Goal: Communication & Community: Answer question/provide support

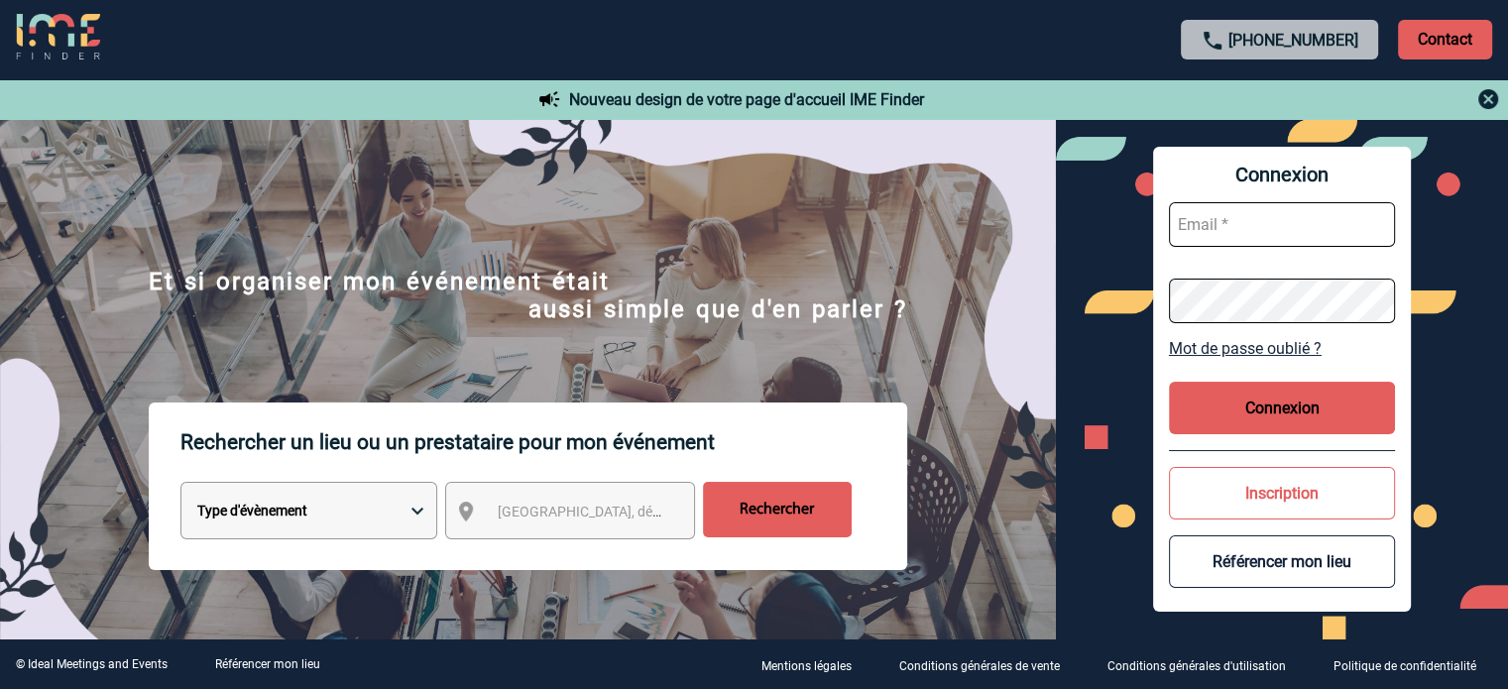
type input "tthiam@ime-groupe.com"
click at [1281, 390] on button "Connexion" at bounding box center [1282, 408] width 226 height 53
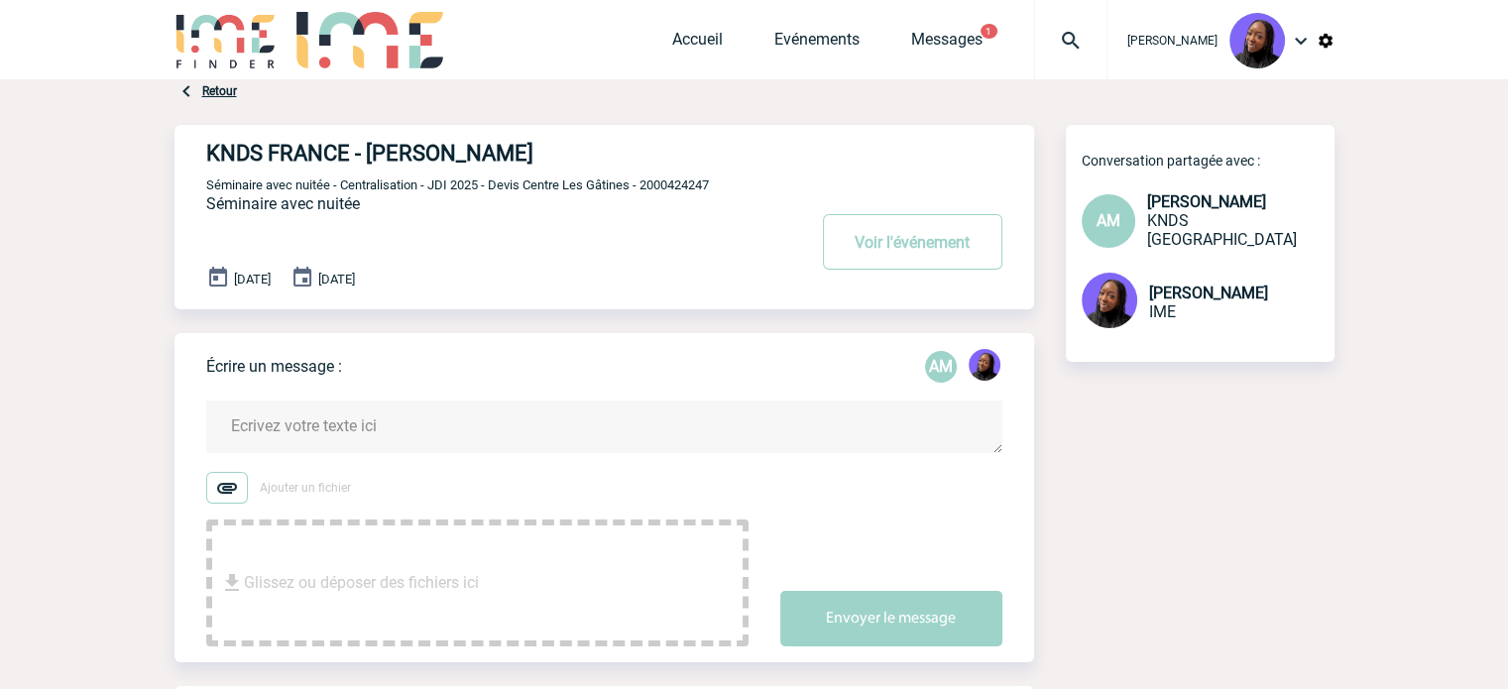
click at [470, 415] on textarea at bounding box center [604, 427] width 796 height 53
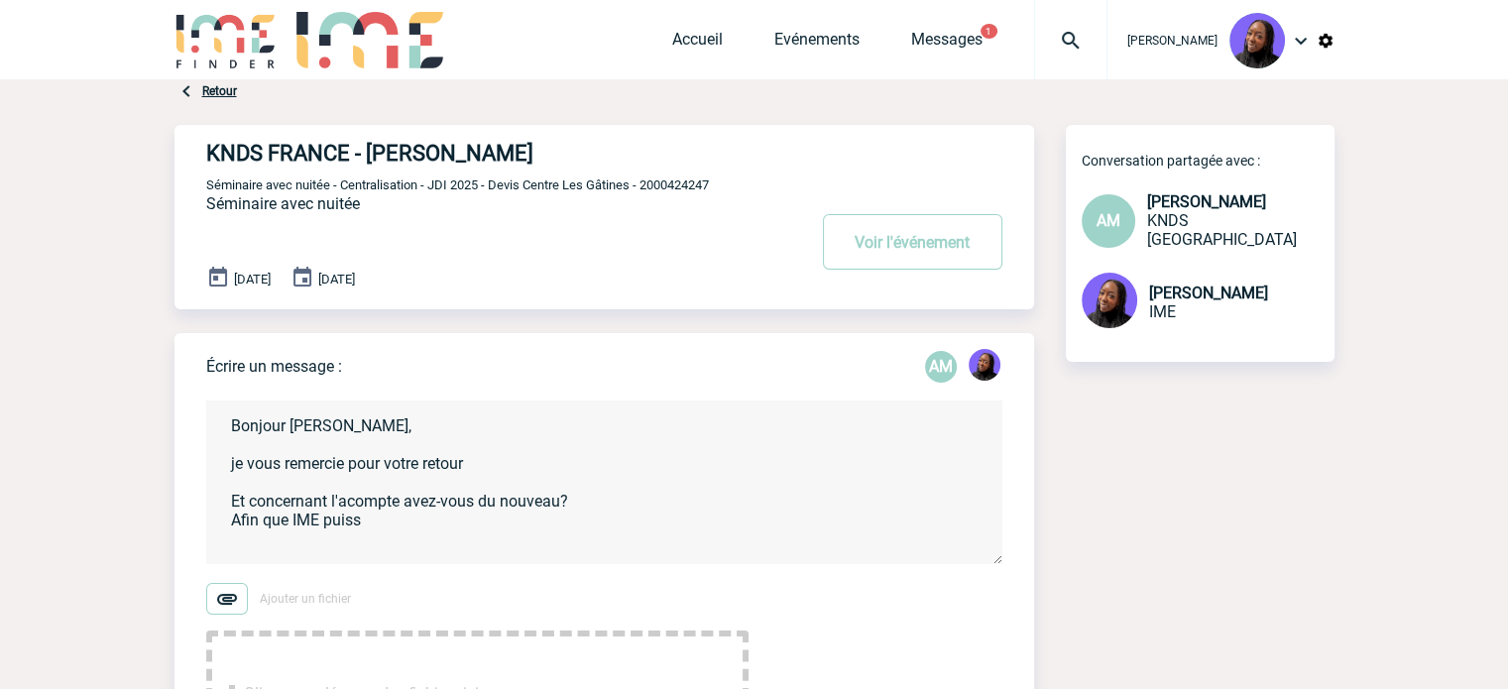
click at [404, 504] on textarea "Bonjour Aurélie, je vous remercie pour votre retour Et concernant l'acompte ave…" at bounding box center [604, 483] width 796 height 164
click at [463, 519] on textarea "Bonjour Aurélie, je vous remercie pour votre retour Et concernant l'acompte KND…" at bounding box center [604, 483] width 796 height 164
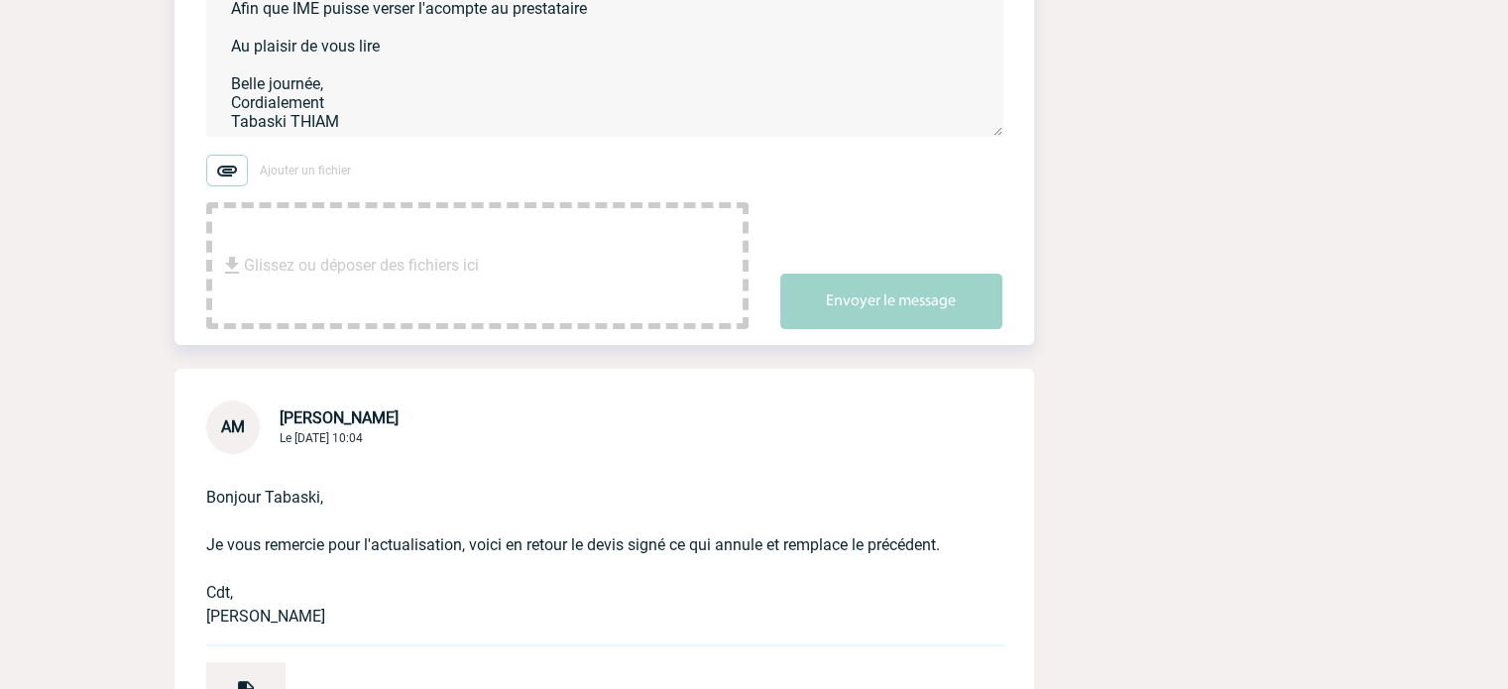
scroll to position [496, 0]
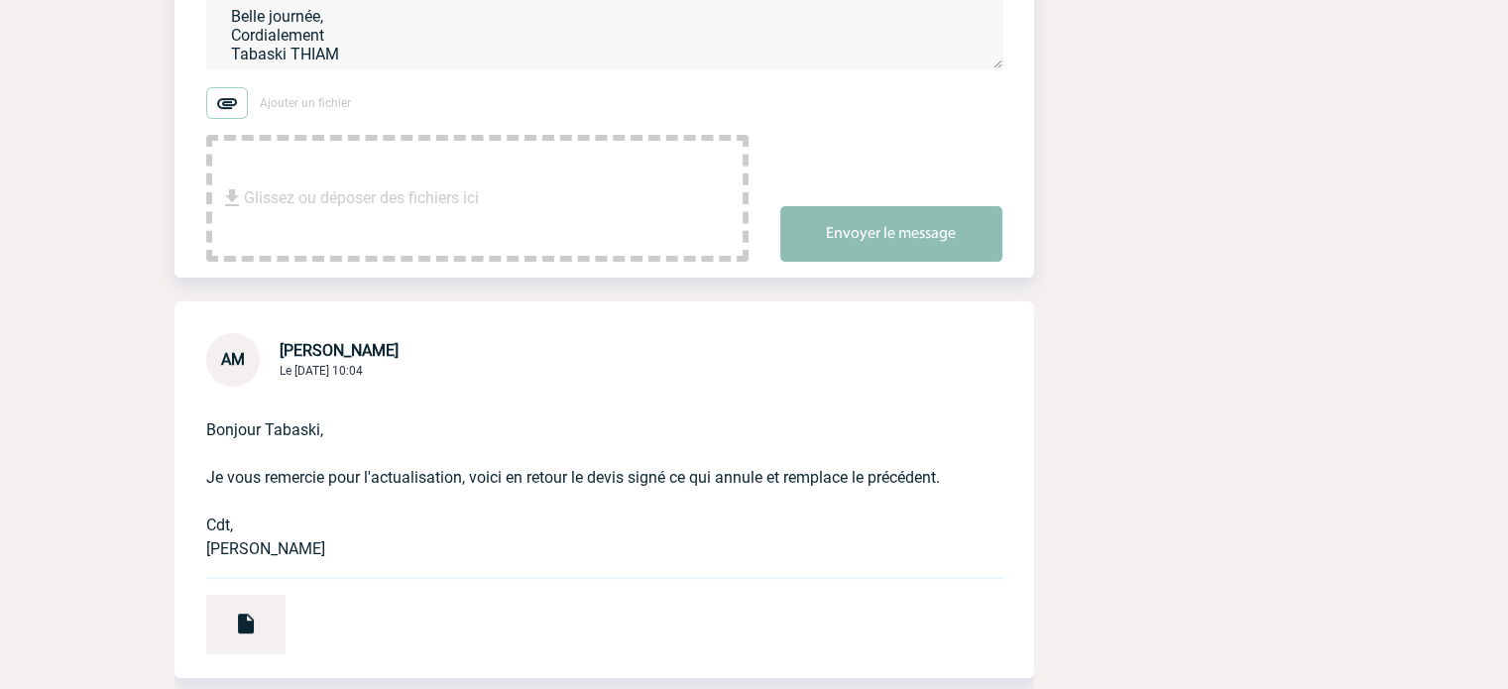
type textarea "Bonjour Aurélie, je vous remercie pour votre retour Et concernant l'acompte KND…"
click at [908, 239] on button "Envoyer le message" at bounding box center [891, 234] width 222 height 56
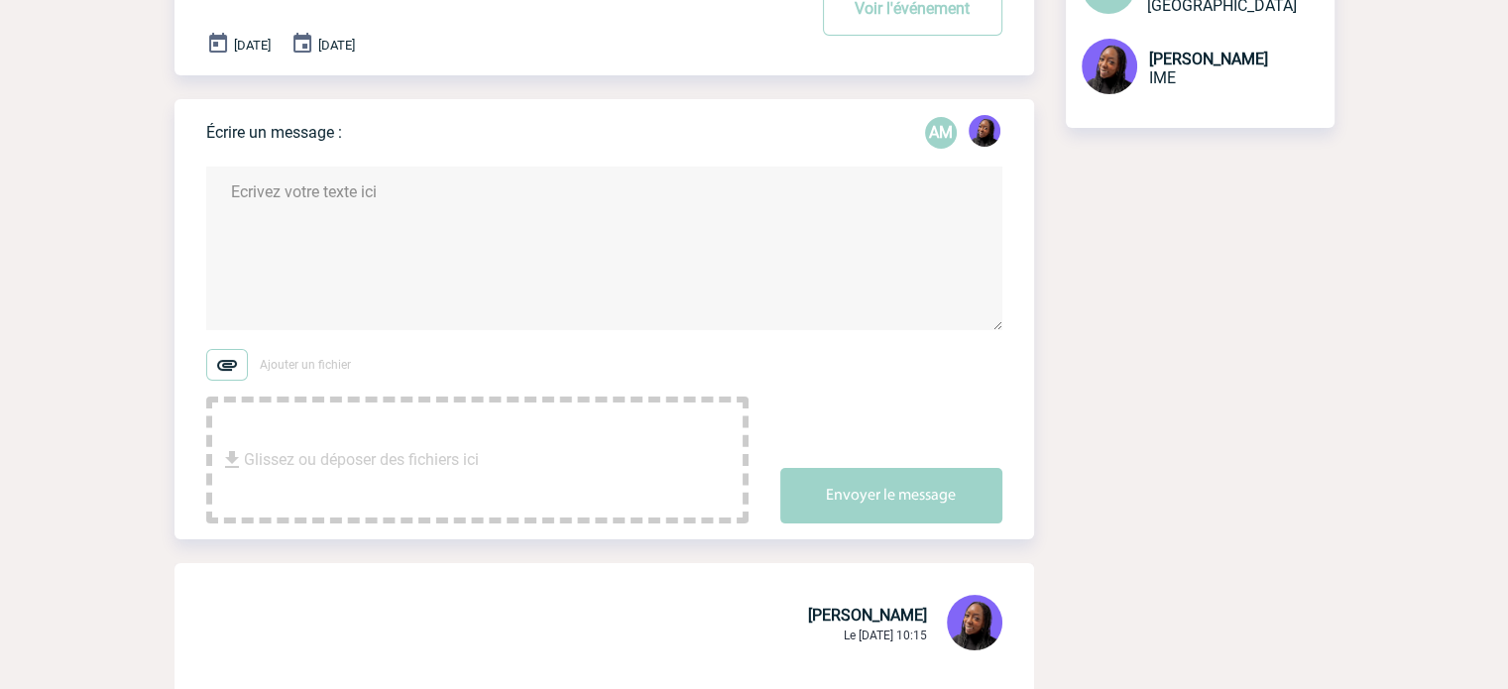
scroll to position [0, 0]
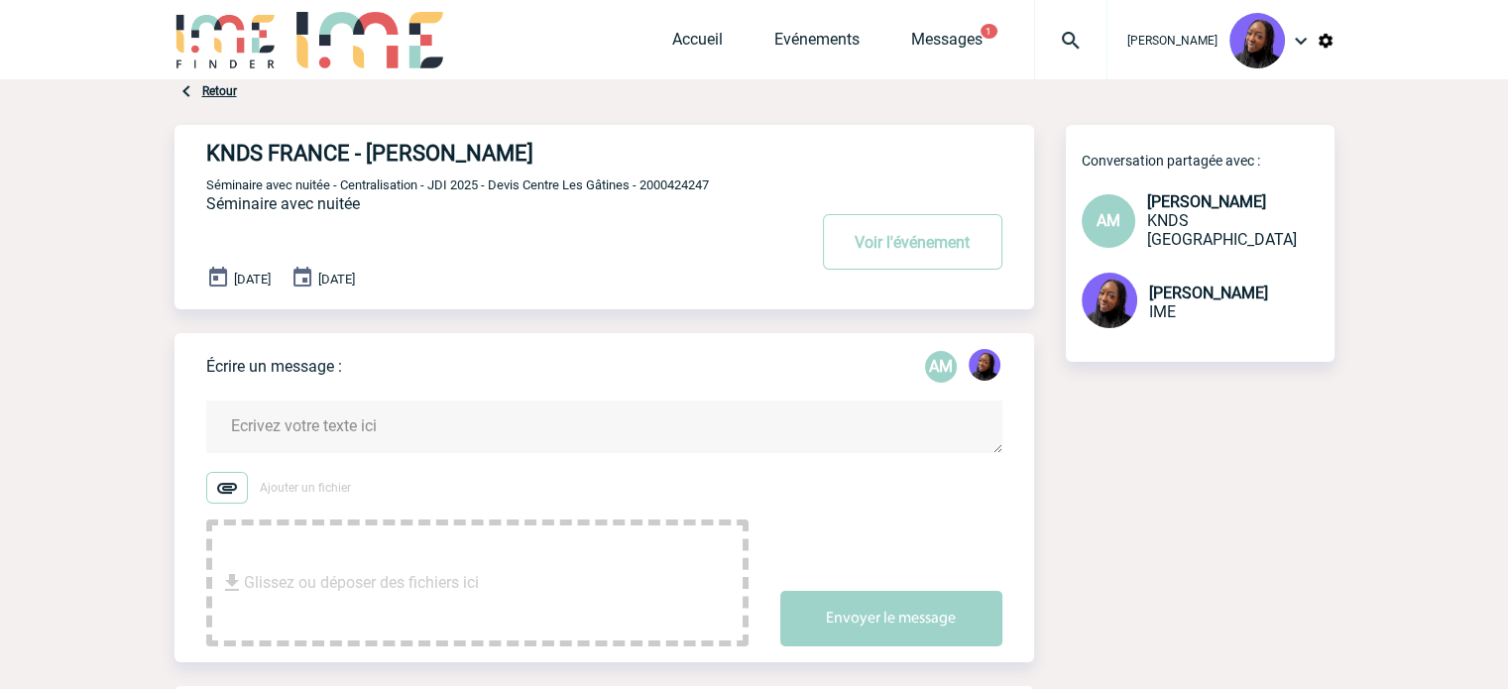
click at [318, 445] on textarea at bounding box center [604, 427] width 796 height 53
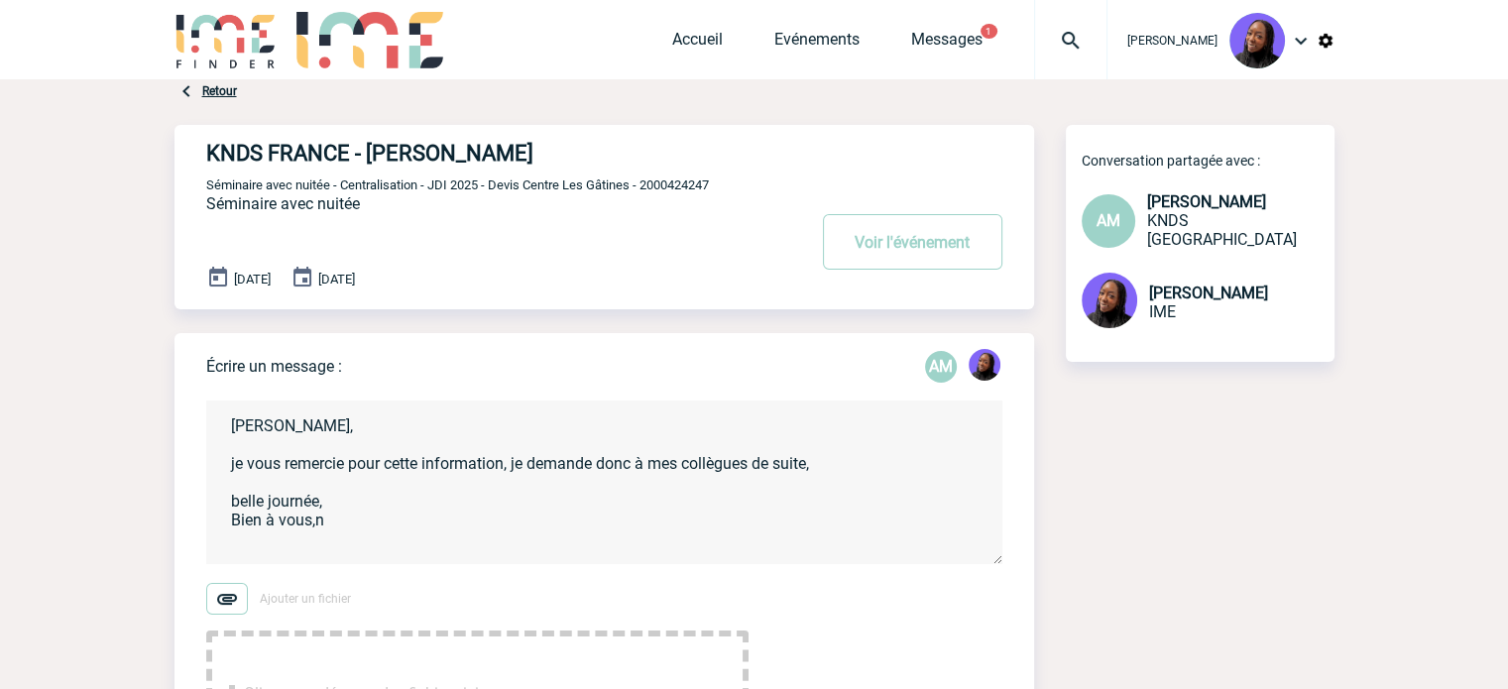
click at [352, 529] on textarea "[PERSON_NAME], je vous remercie pour cette information, je demande donc à mes c…" at bounding box center [604, 483] width 796 height 164
click at [238, 501] on textarea "[PERSON_NAME], je vous remercie pour cette information, je demande donc à mes c…" at bounding box center [604, 483] width 796 height 164
click at [239, 464] on textarea "[PERSON_NAME], je vous remercie pour cette information, je demande donc à mes c…" at bounding box center [604, 483] width 796 height 164
click at [333, 530] on textarea "[PERSON_NAME], Je vous remercie pour cette information, je demande donc à mes c…" at bounding box center [604, 483] width 796 height 164
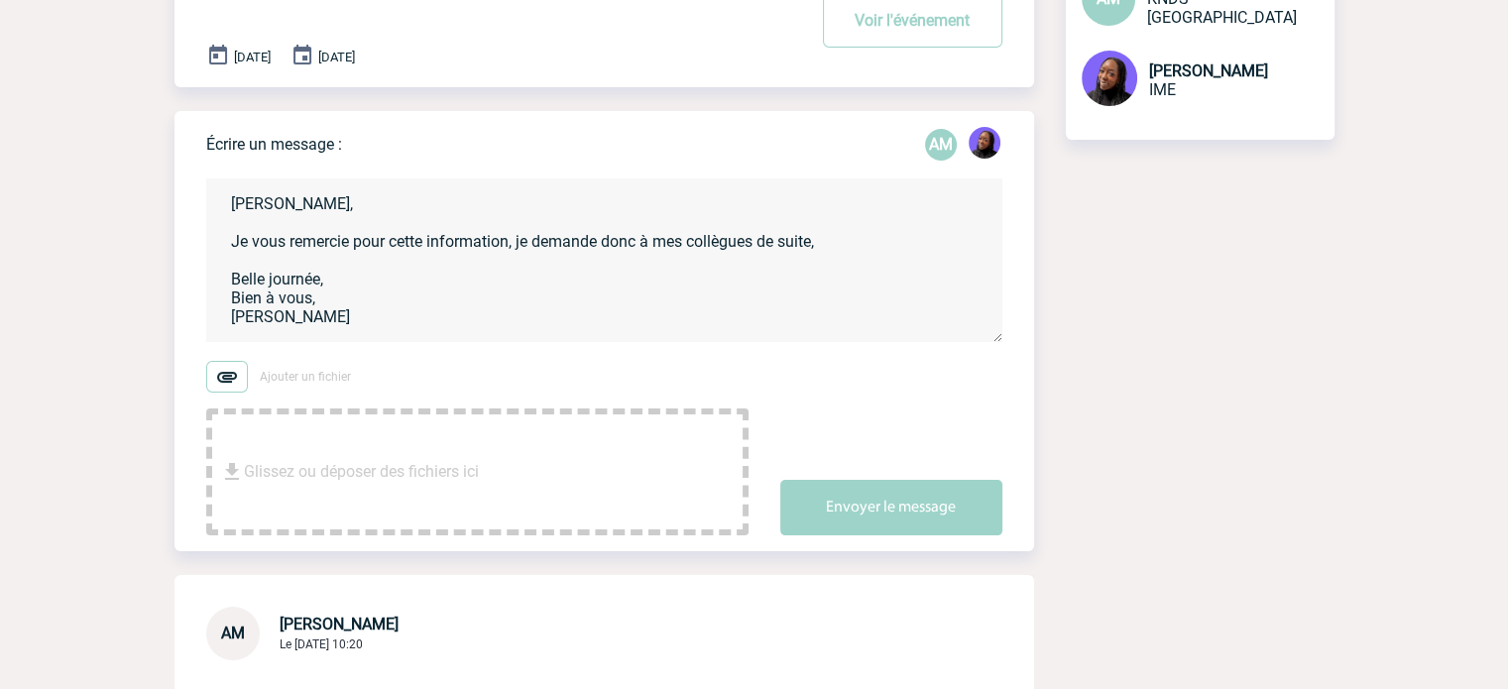
scroll to position [496, 0]
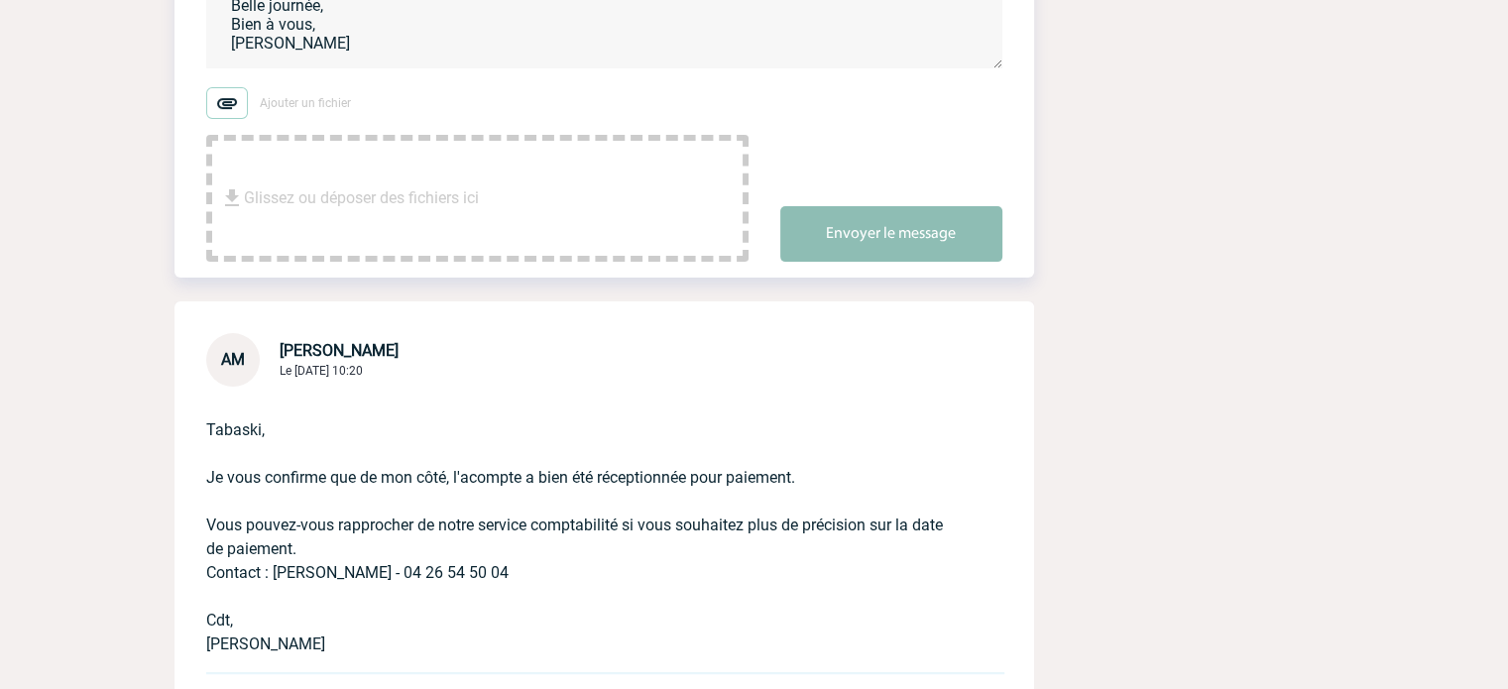
type textarea "[PERSON_NAME], Je vous remercie pour cette information, je demande donc à mes c…"
click at [899, 251] on button "Envoyer le message" at bounding box center [891, 234] width 222 height 56
